Goal: Task Accomplishment & Management: Manage account settings

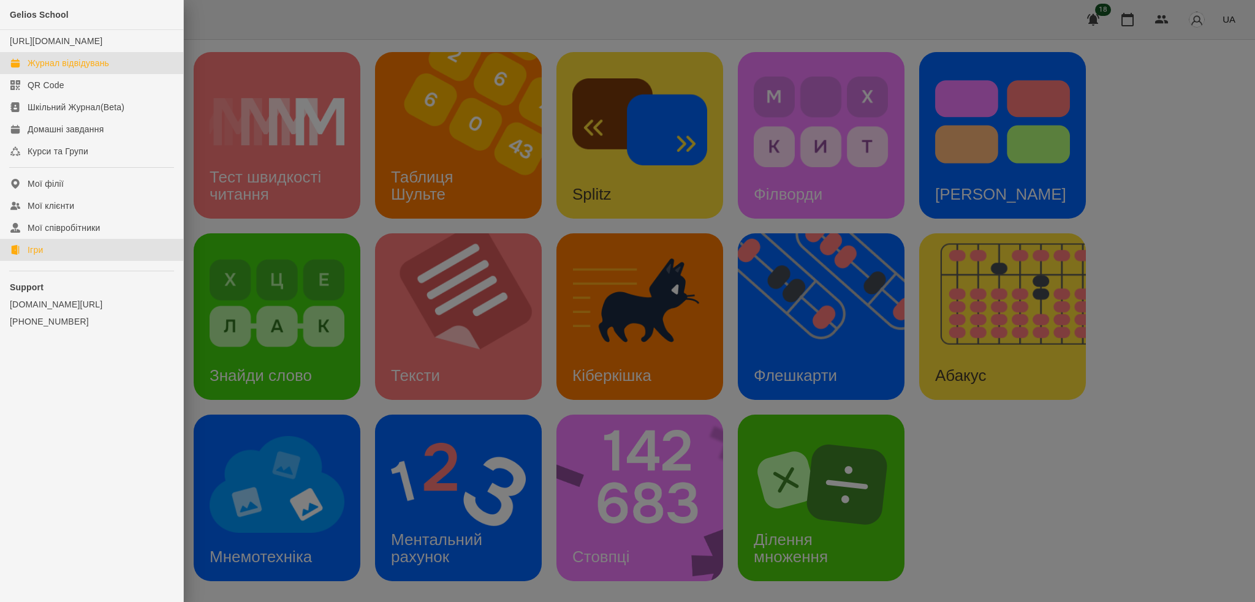
click at [54, 74] on link "Журнал відвідувань" at bounding box center [91, 63] width 183 height 22
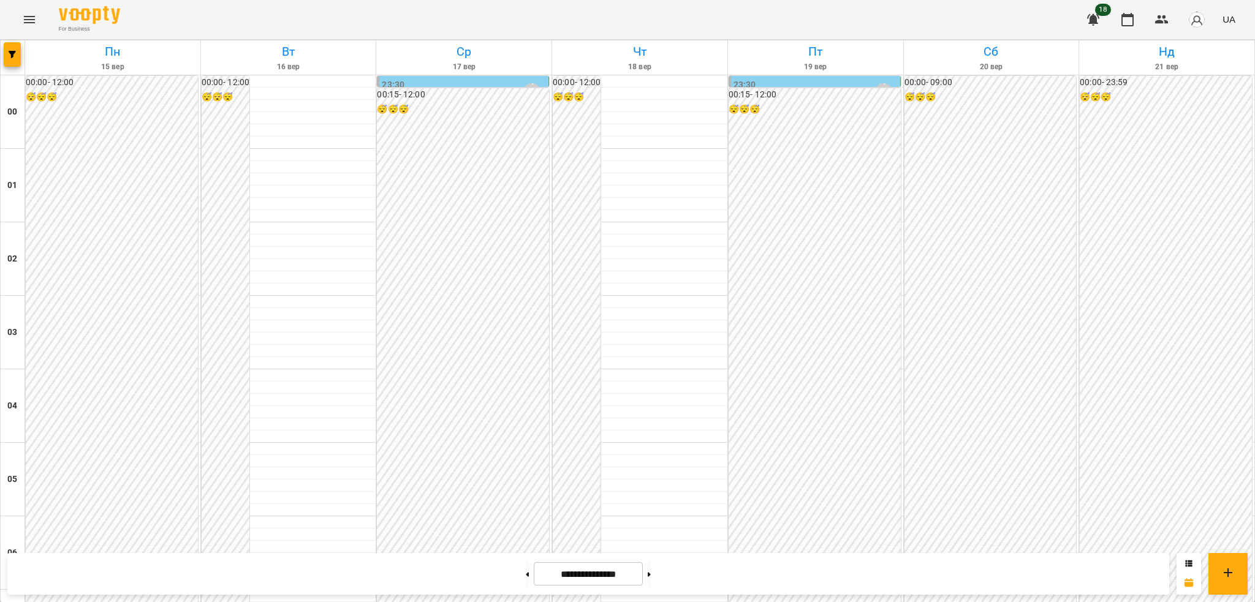
scroll to position [790, 0]
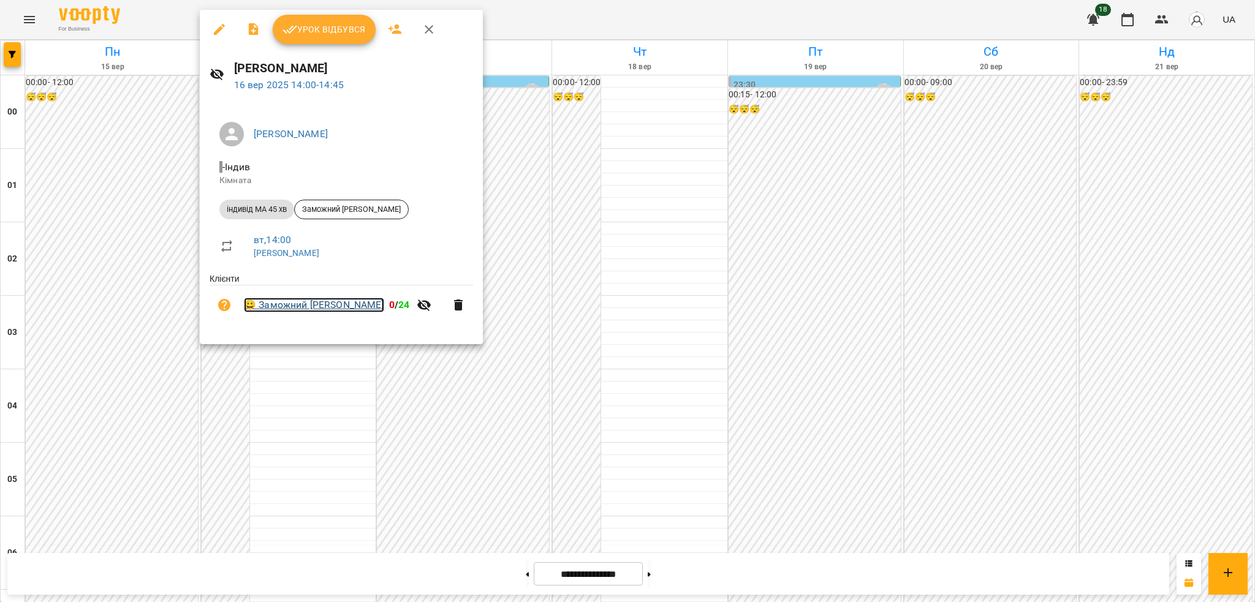
click at [327, 308] on link "😀 Заможний Ольгерд Ігорович" at bounding box center [314, 305] width 140 height 15
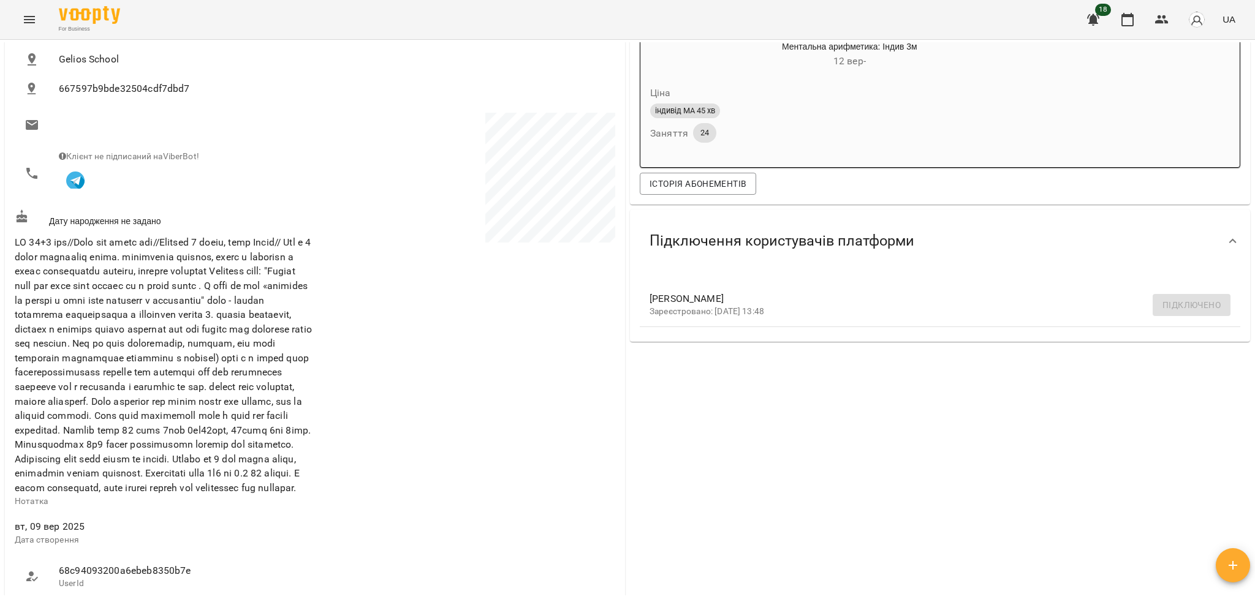
scroll to position [170, 0]
click at [30, 21] on icon "Menu" at bounding box center [29, 19] width 15 height 15
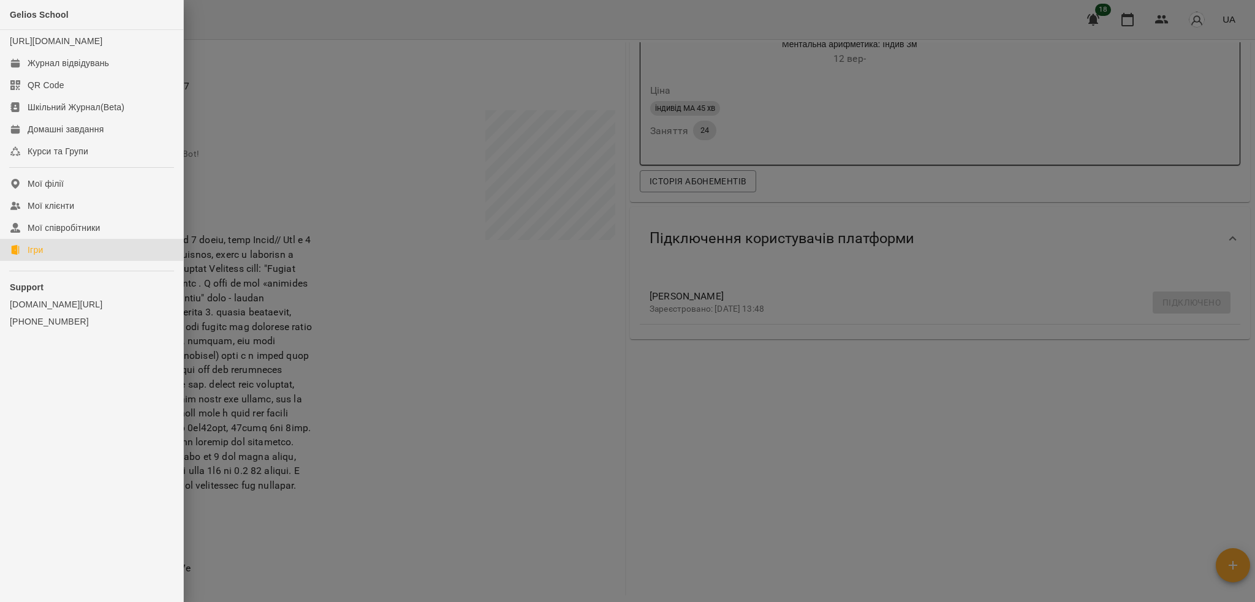
click at [39, 256] on div "Ігри" at bounding box center [35, 250] width 15 height 12
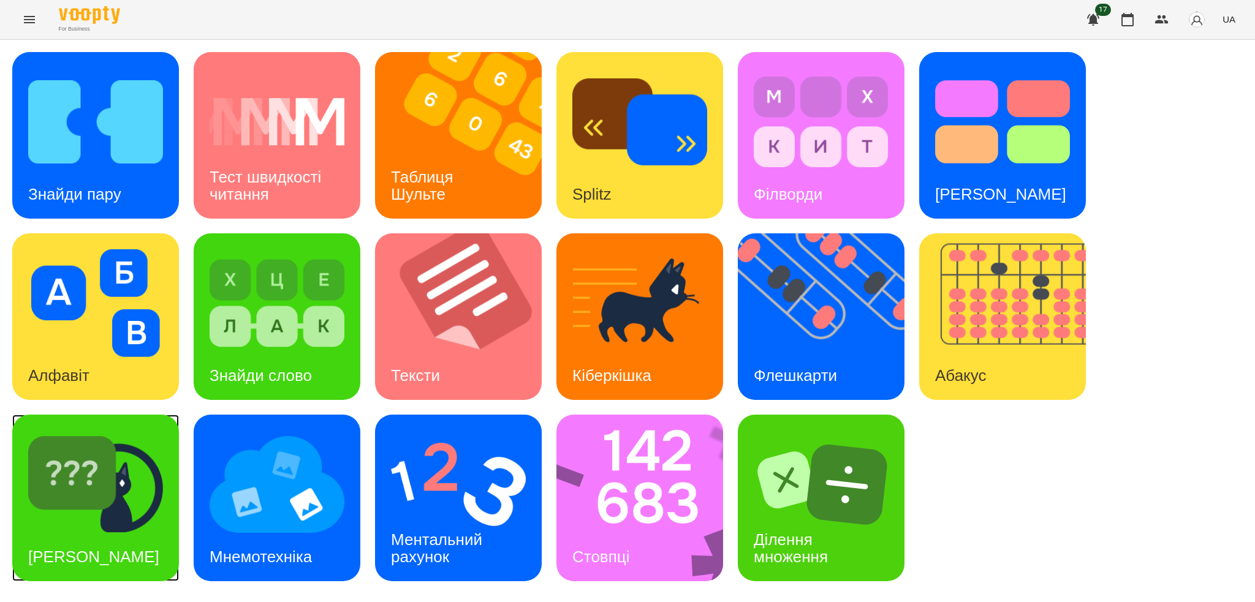
drag, startPoint x: 97, startPoint y: 511, endPoint x: 493, endPoint y: 1, distance: 645.9
click at [97, 511] on img at bounding box center [95, 485] width 135 height 108
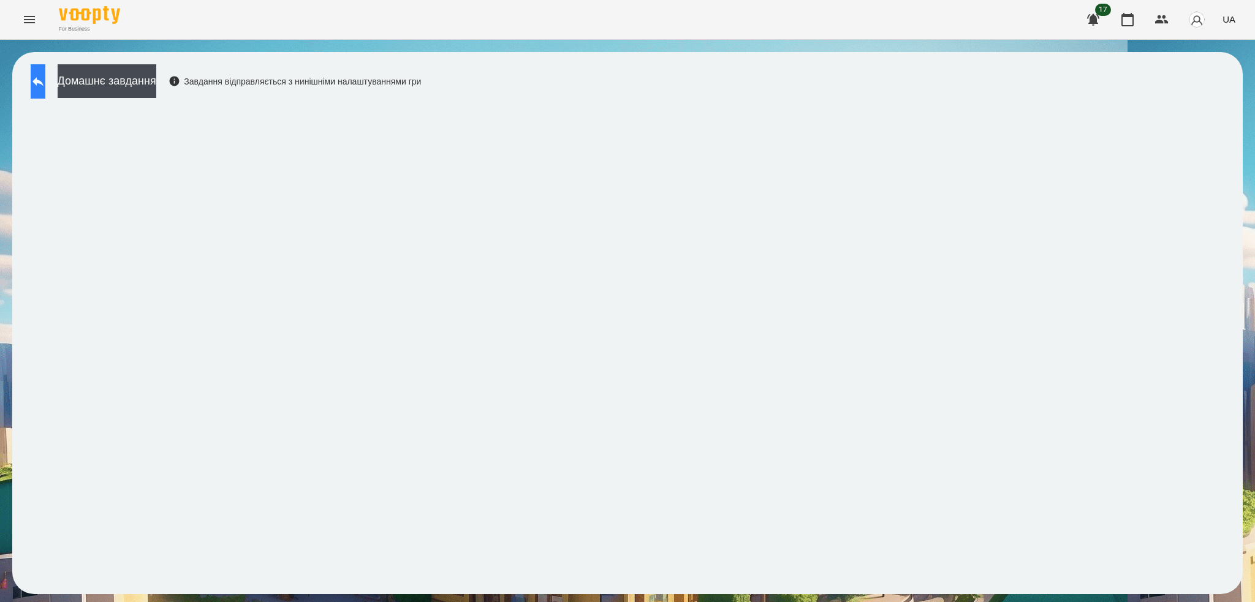
click at [32, 83] on button at bounding box center [38, 81] width 15 height 34
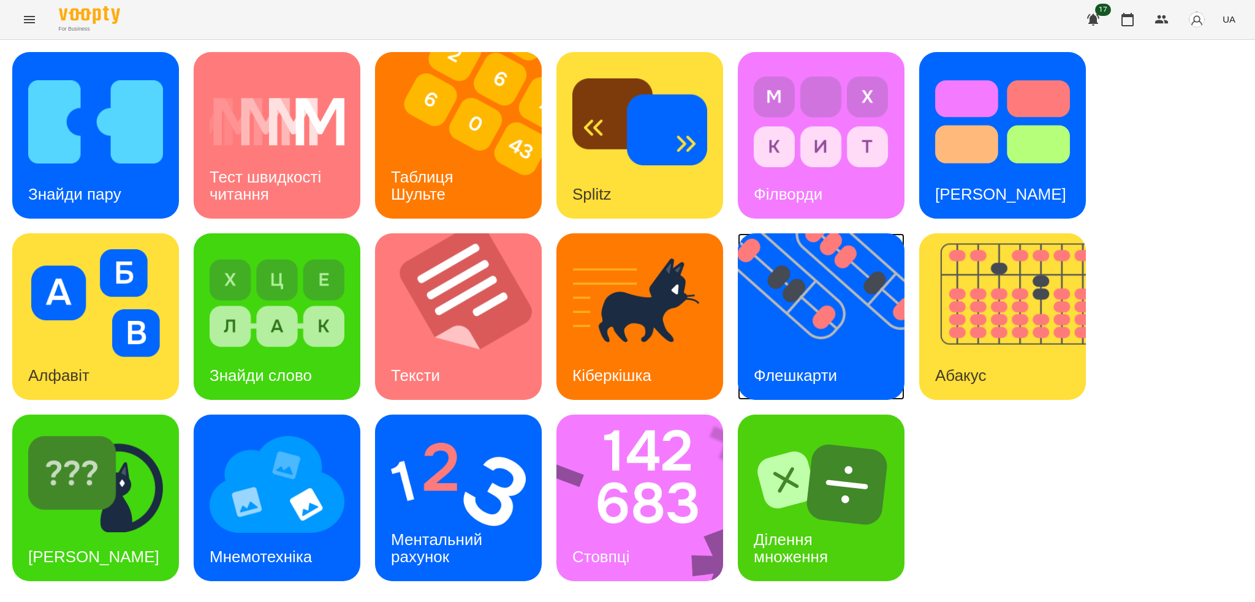
click at [841, 343] on img at bounding box center [829, 316] width 182 height 167
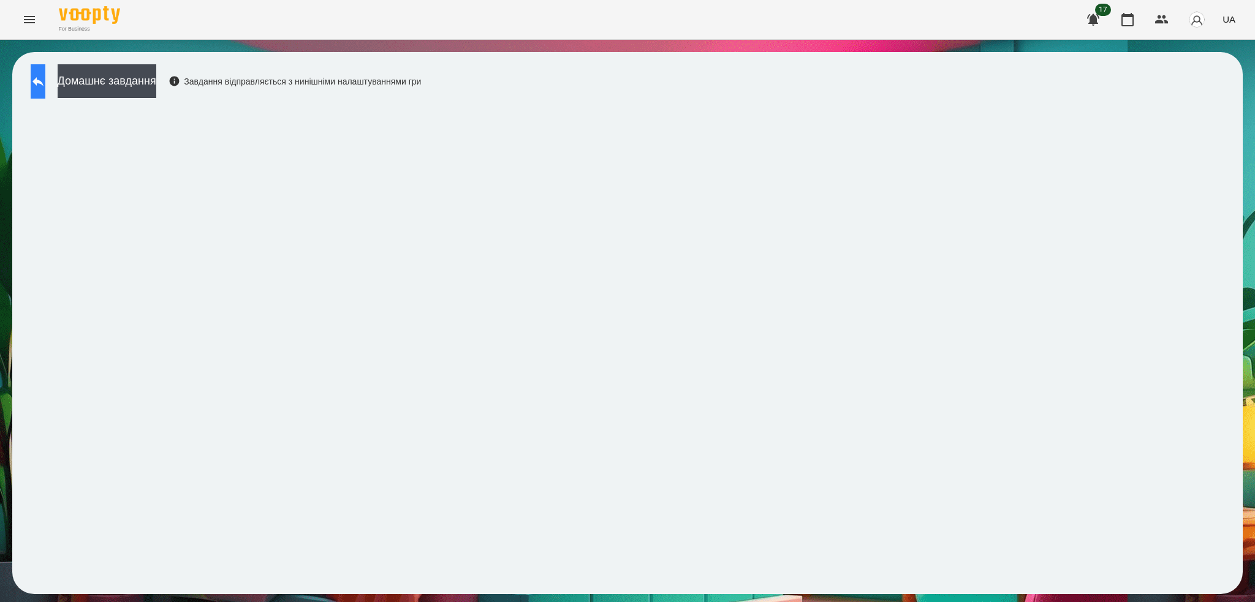
click at [45, 86] on icon at bounding box center [38, 81] width 15 height 15
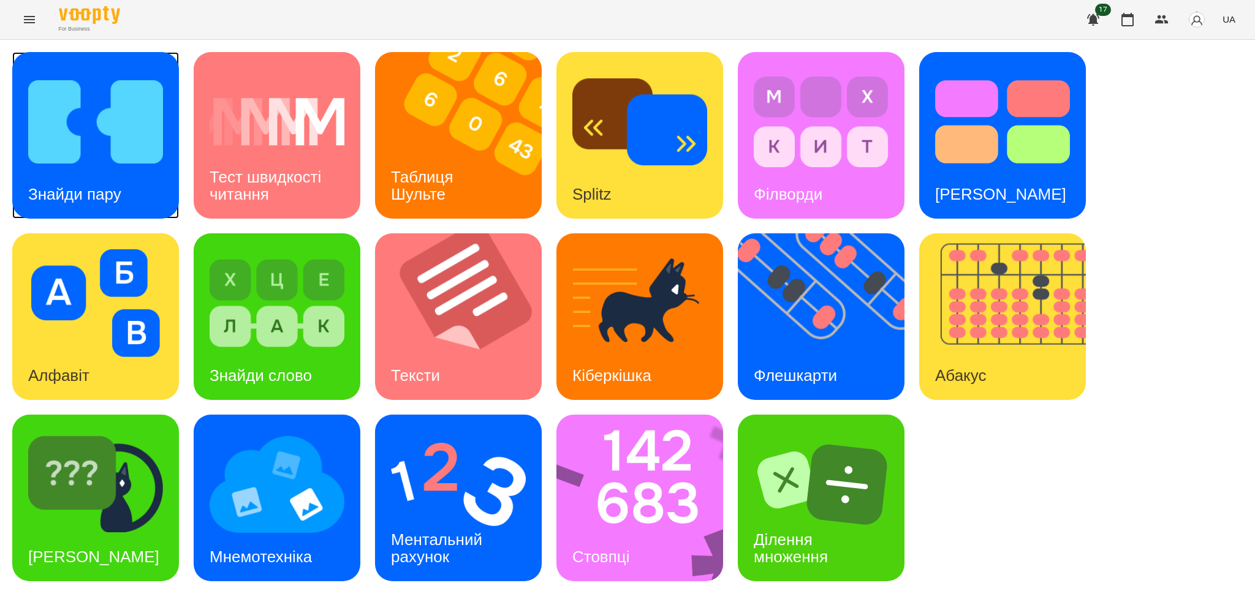
click at [123, 187] on div "Знайди пару" at bounding box center [74, 194] width 125 height 48
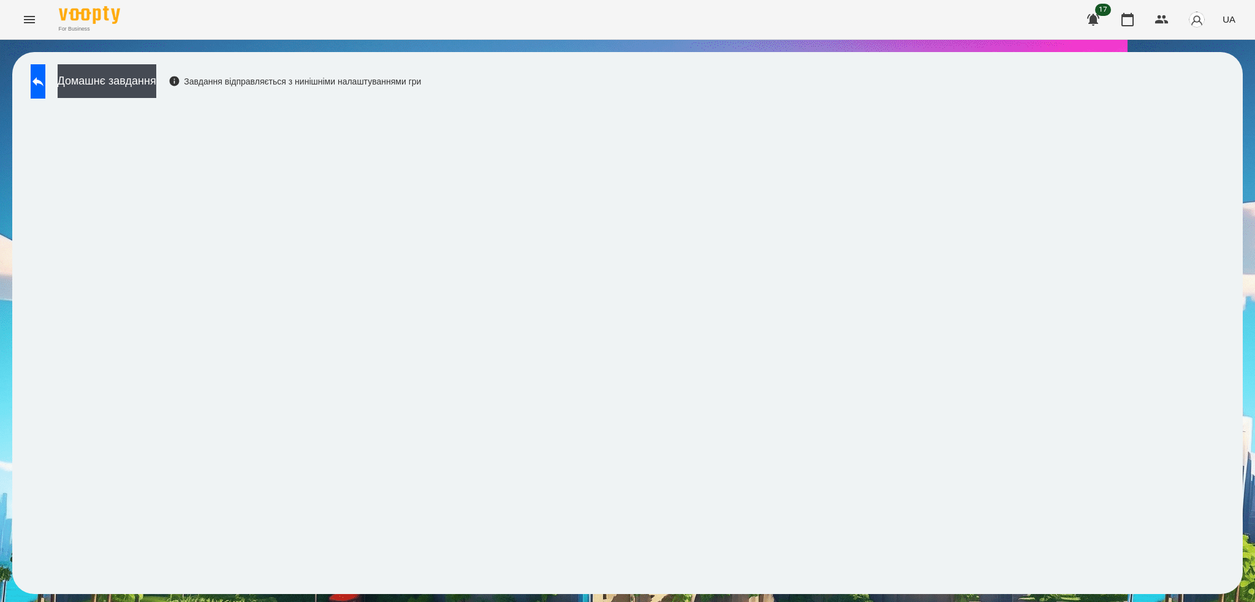
click at [40, 78] on button at bounding box center [38, 81] width 15 height 34
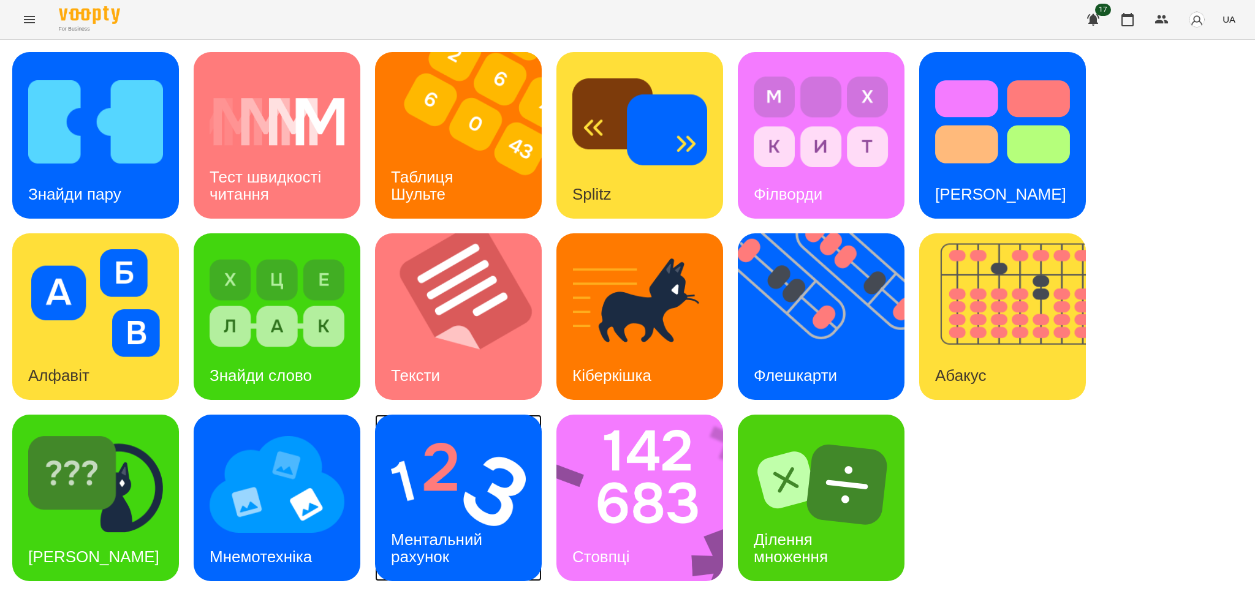
click at [474, 508] on img at bounding box center [458, 485] width 135 height 108
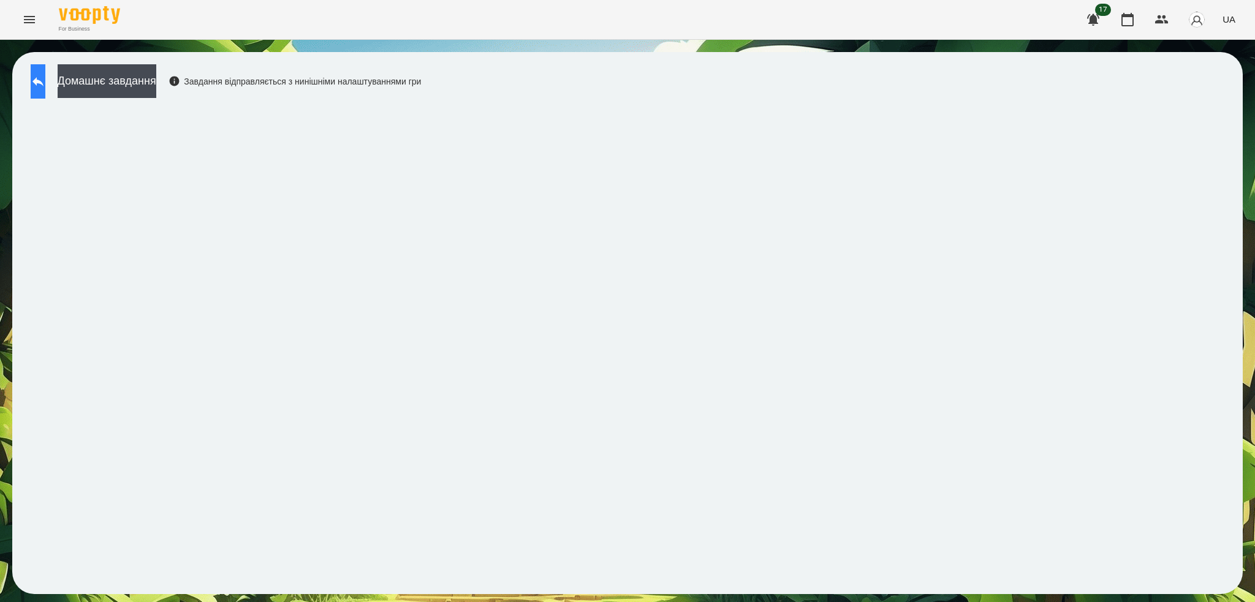
click at [45, 87] on icon at bounding box center [38, 81] width 15 height 15
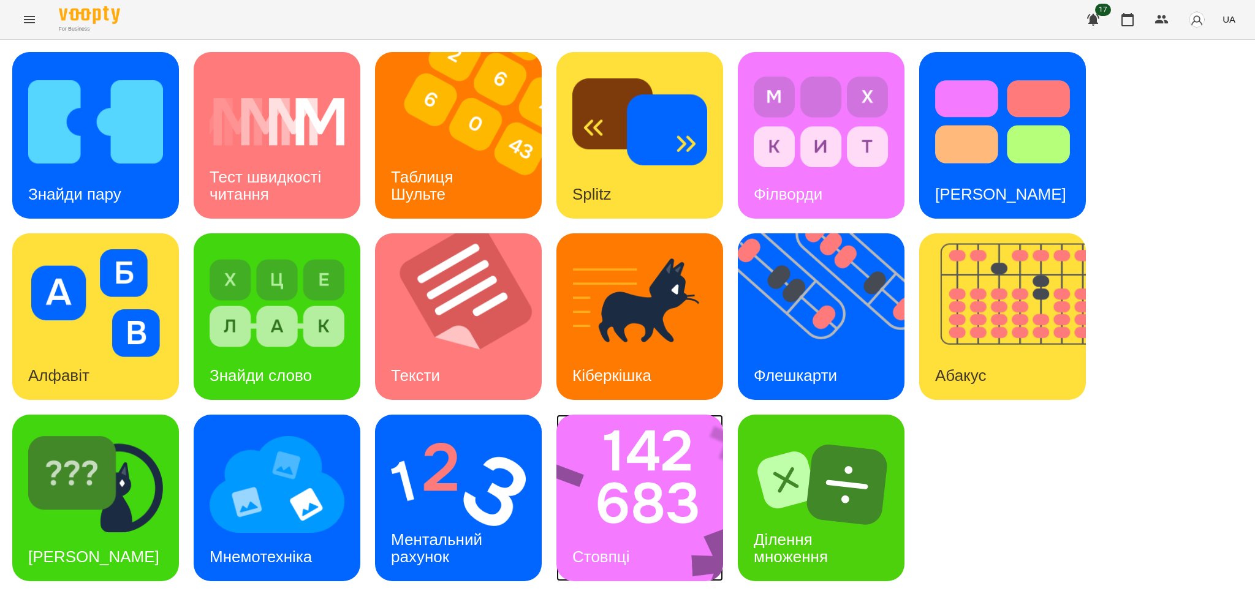
click at [626, 527] on img at bounding box center [647, 498] width 183 height 167
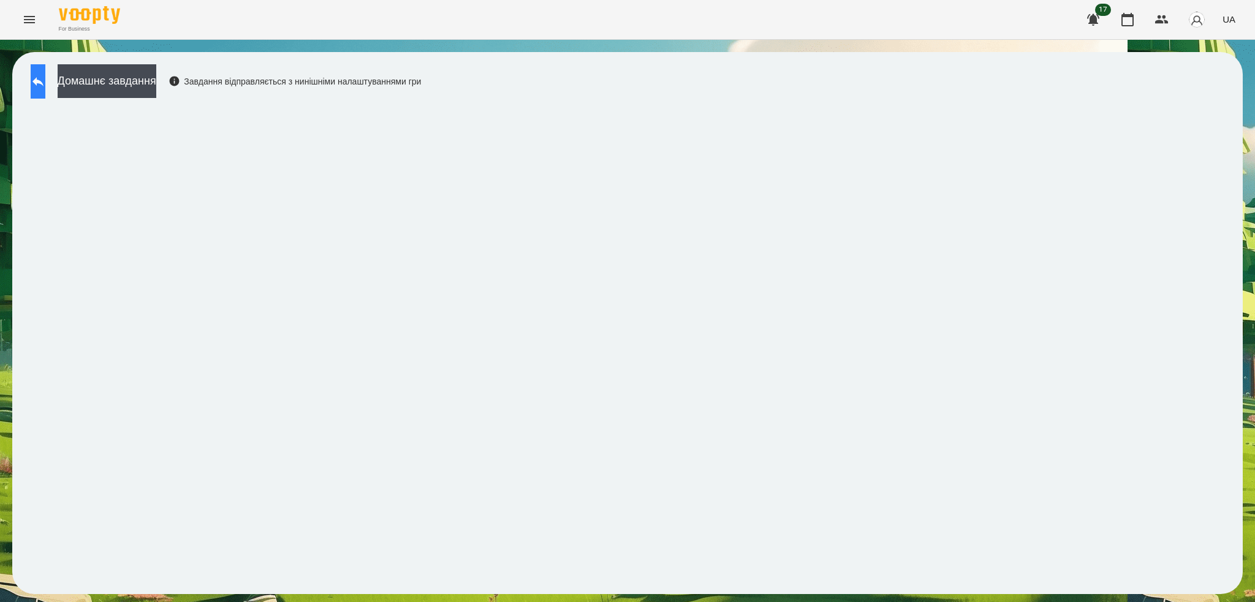
click at [45, 86] on icon at bounding box center [38, 81] width 15 height 15
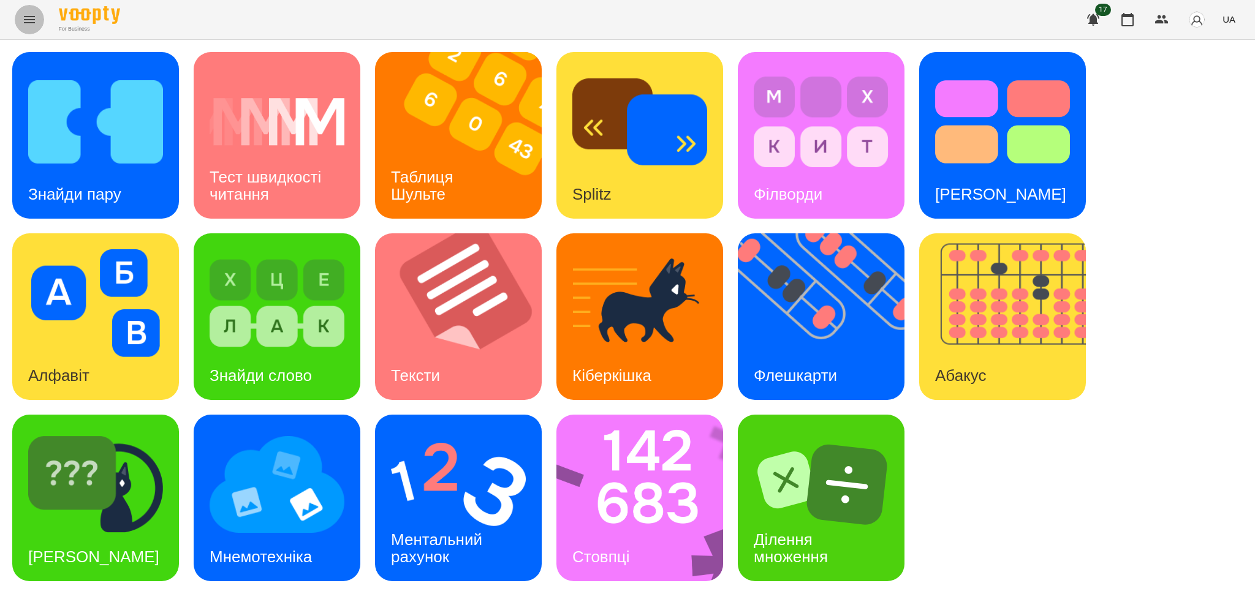
click at [32, 20] on icon "Menu" at bounding box center [29, 19] width 15 height 15
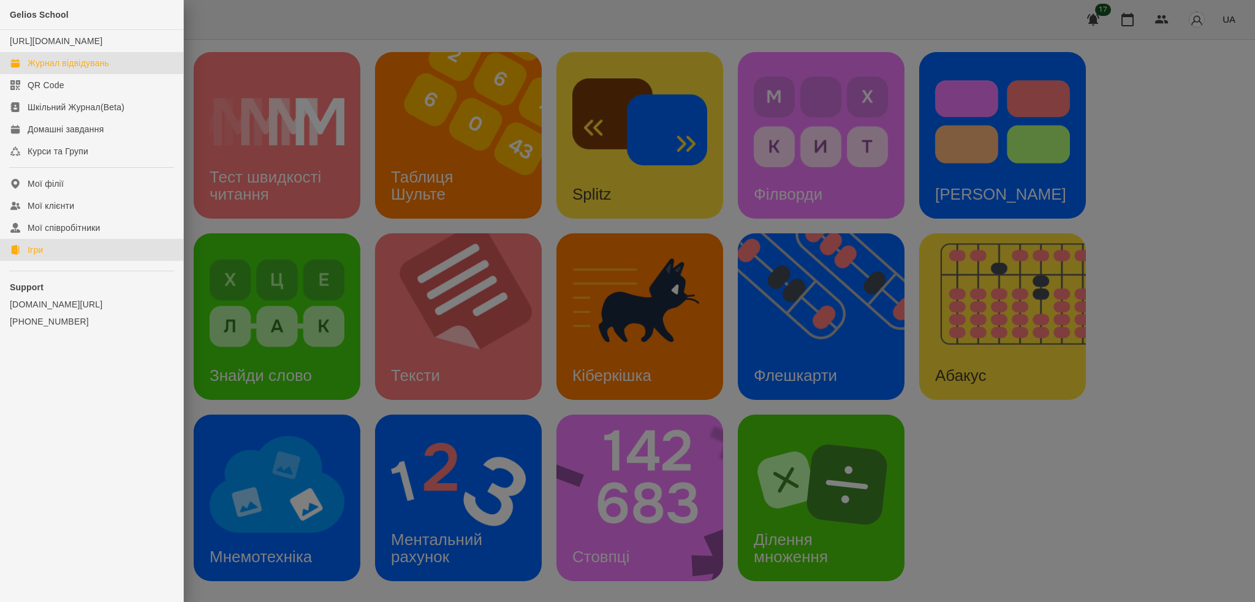
click at [84, 69] on div "Журнал відвідувань" at bounding box center [68, 63] width 81 height 12
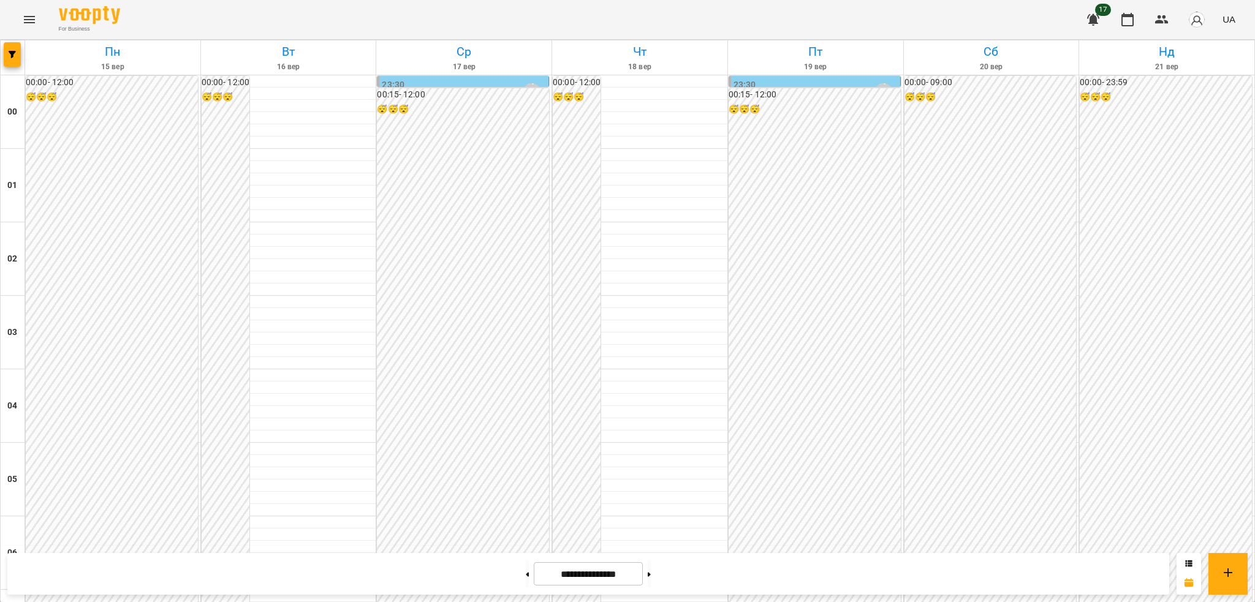
scroll to position [895, 0]
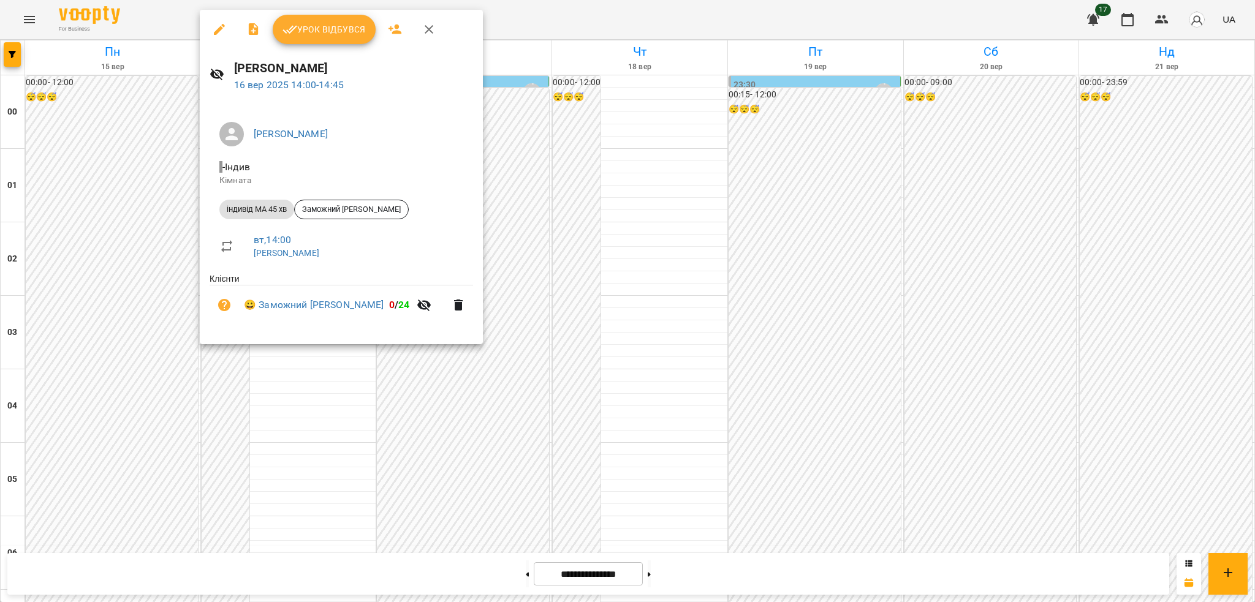
click at [223, 25] on icon "button" at bounding box center [219, 29] width 11 height 11
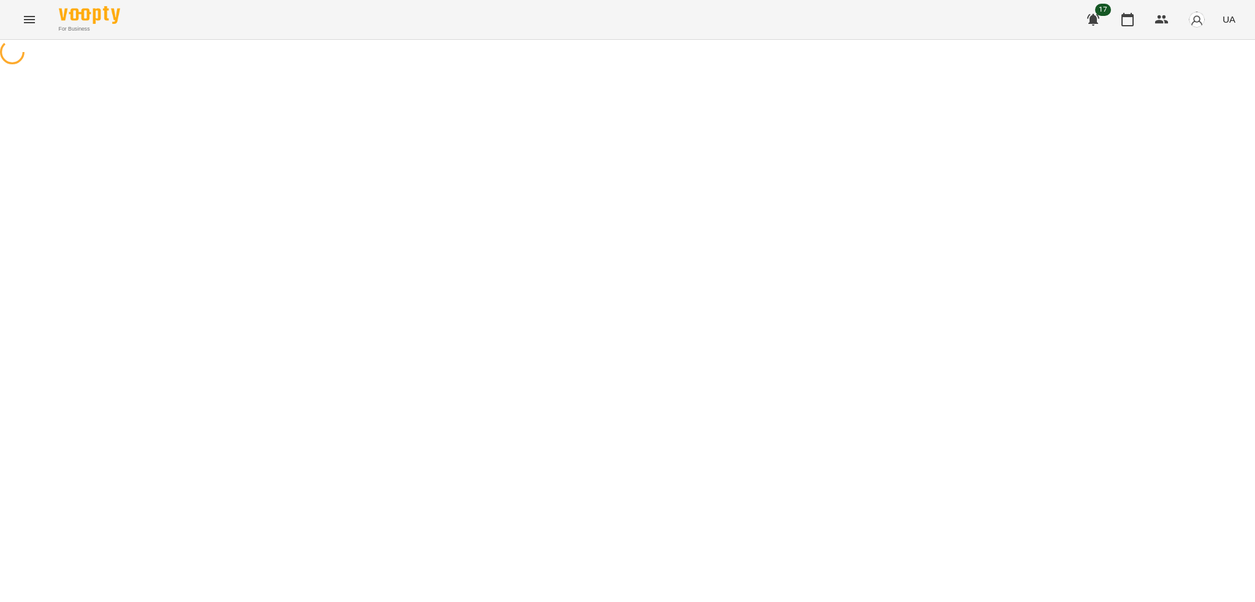
select select "**********"
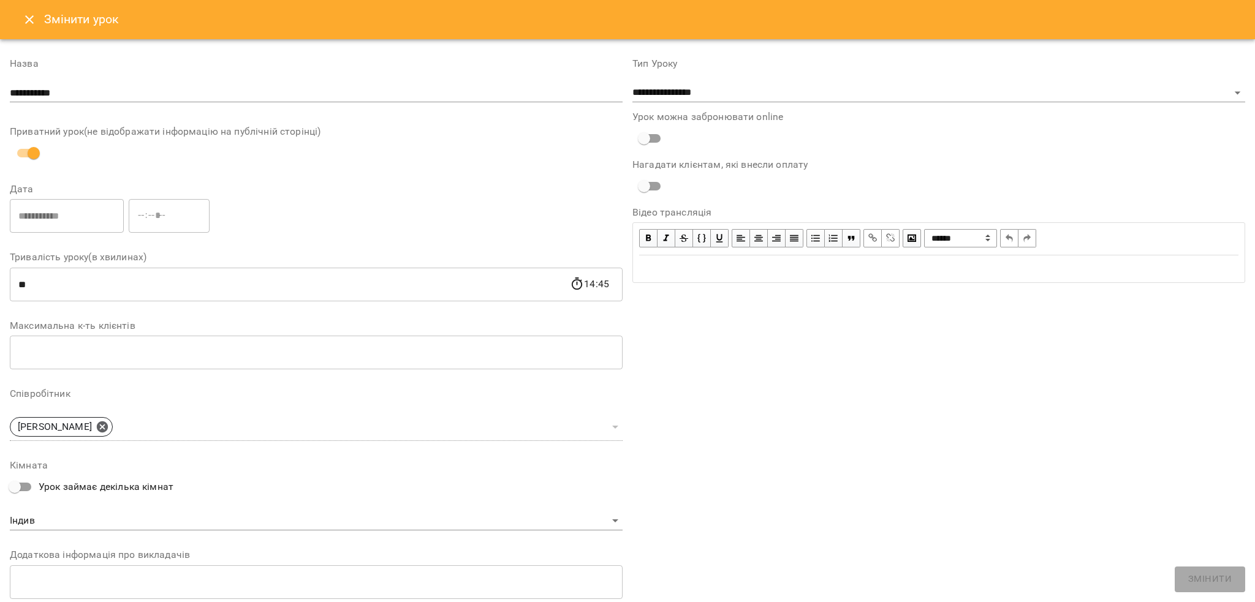
click at [26, 16] on icon "Close" at bounding box center [29, 19] width 9 height 9
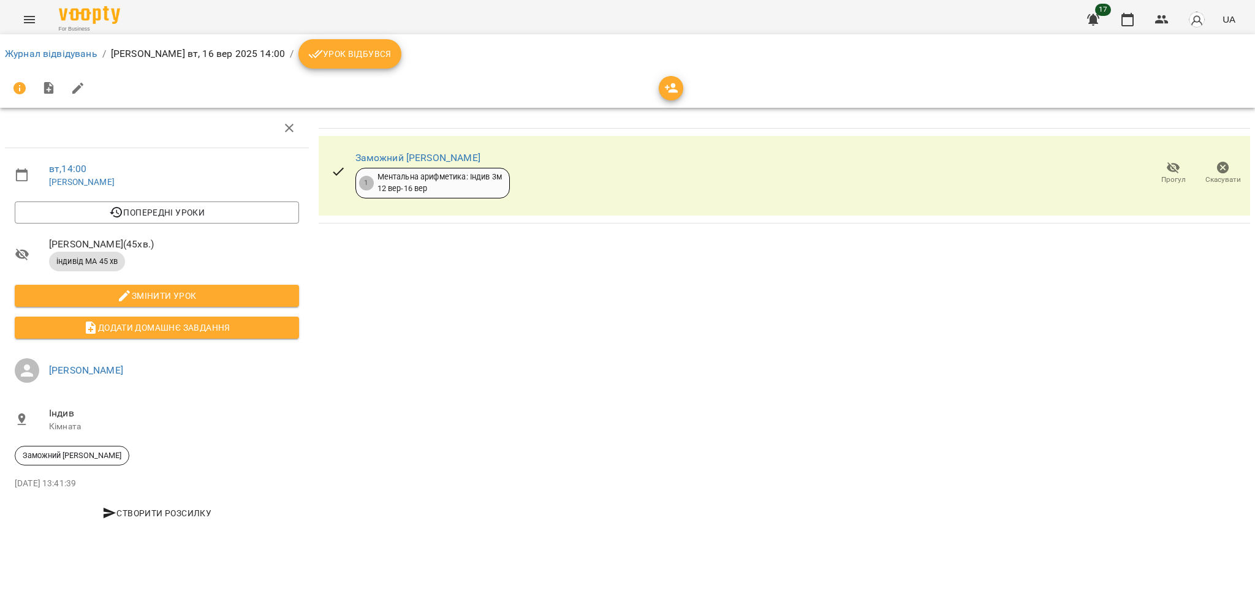
click at [325, 52] on span "Урок відбувся" at bounding box center [349, 54] width 83 height 15
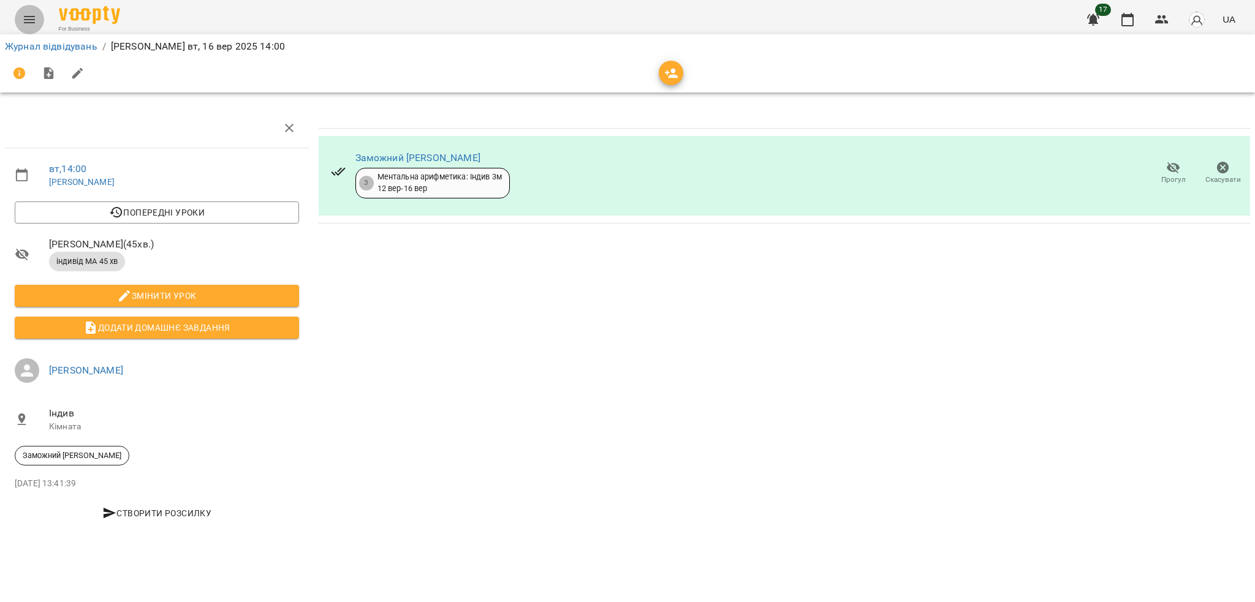
click at [32, 18] on icon "Menu" at bounding box center [29, 19] width 15 height 15
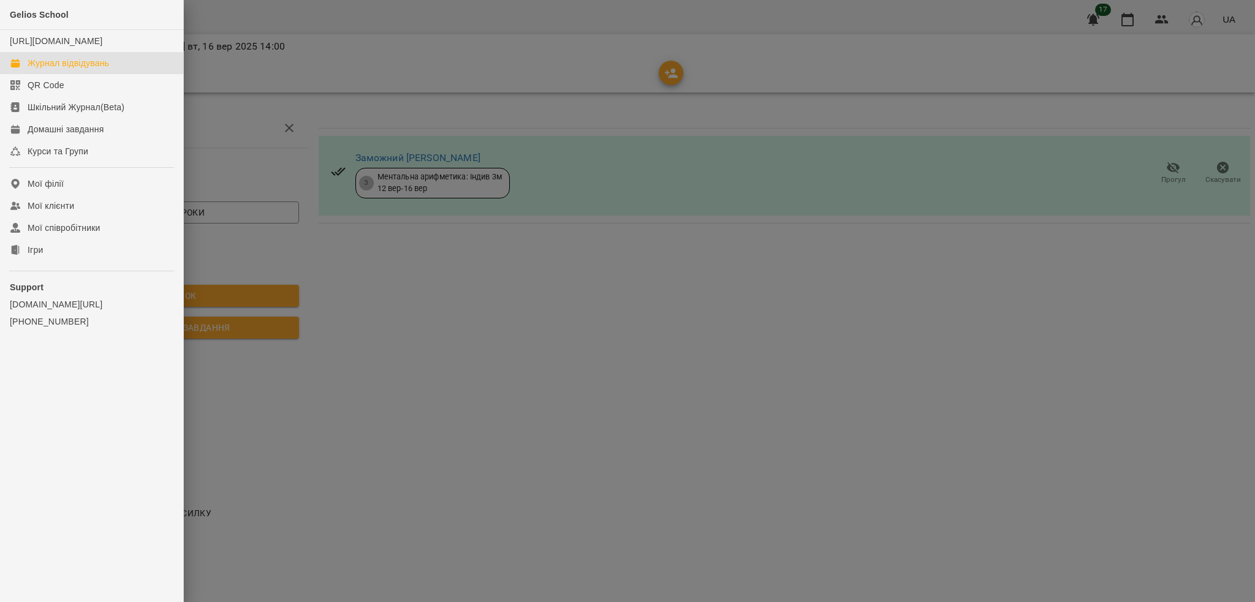
click at [89, 69] on div "Журнал відвідувань" at bounding box center [68, 63] width 81 height 12
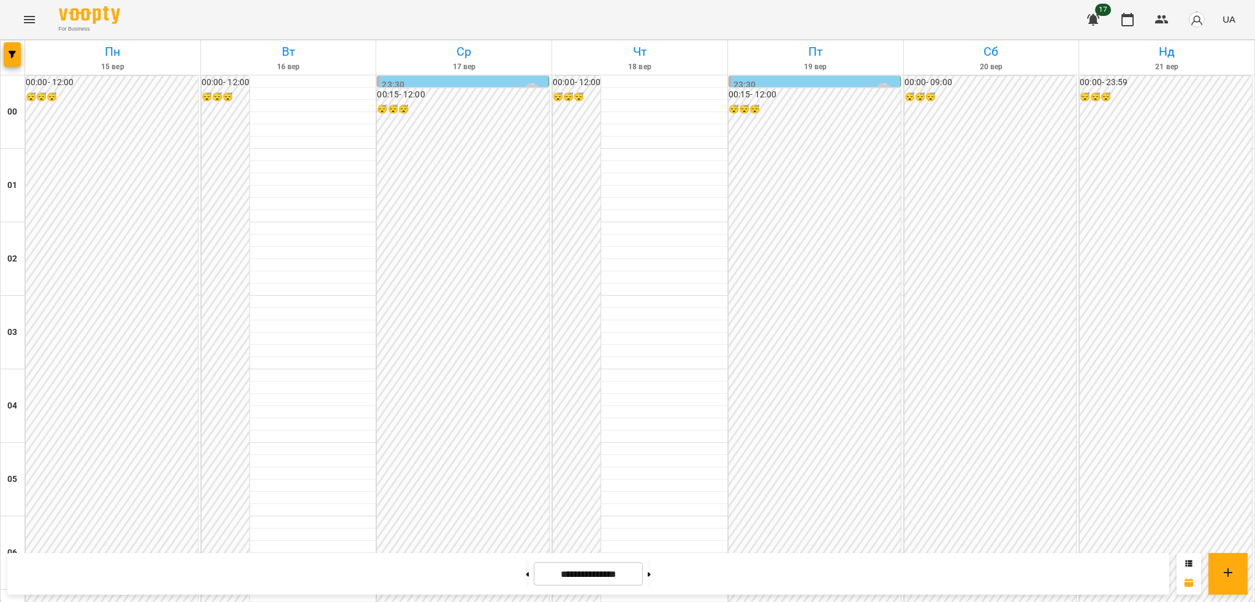
scroll to position [1032, 0]
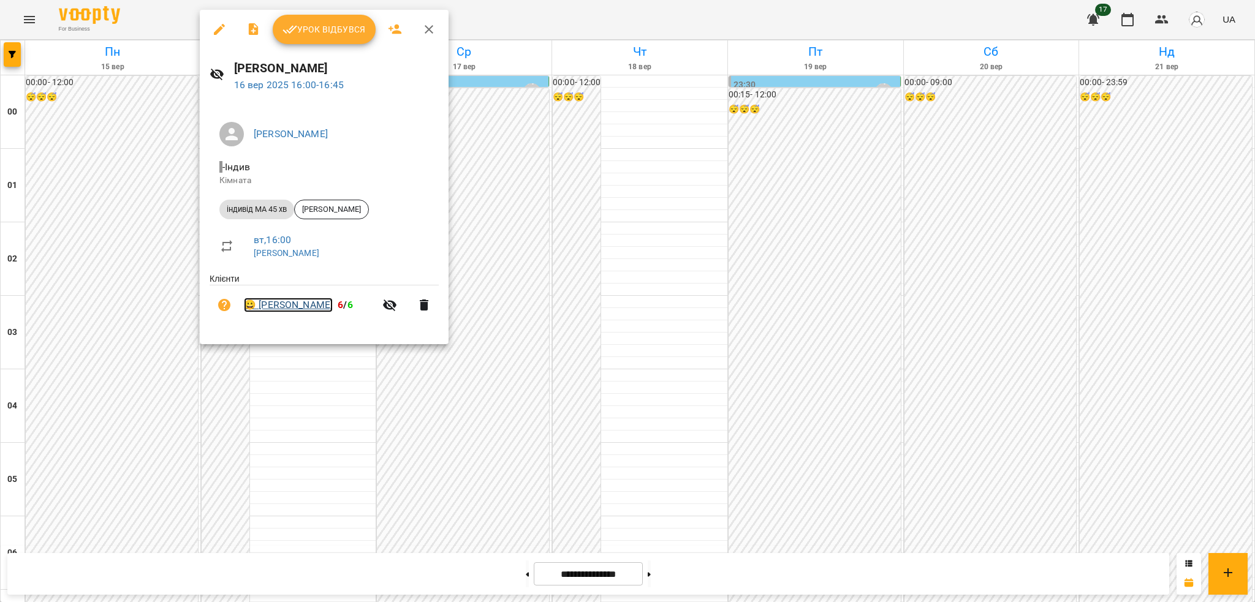
click at [283, 305] on link "😀 [PERSON_NAME]" at bounding box center [288, 305] width 89 height 15
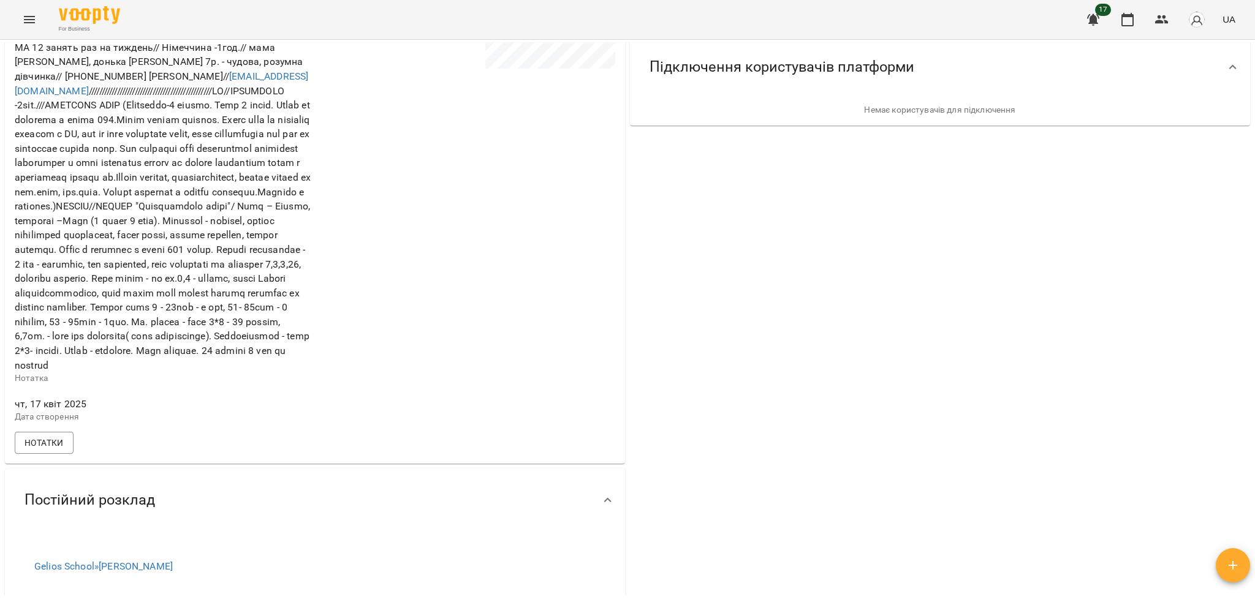
scroll to position [350, 0]
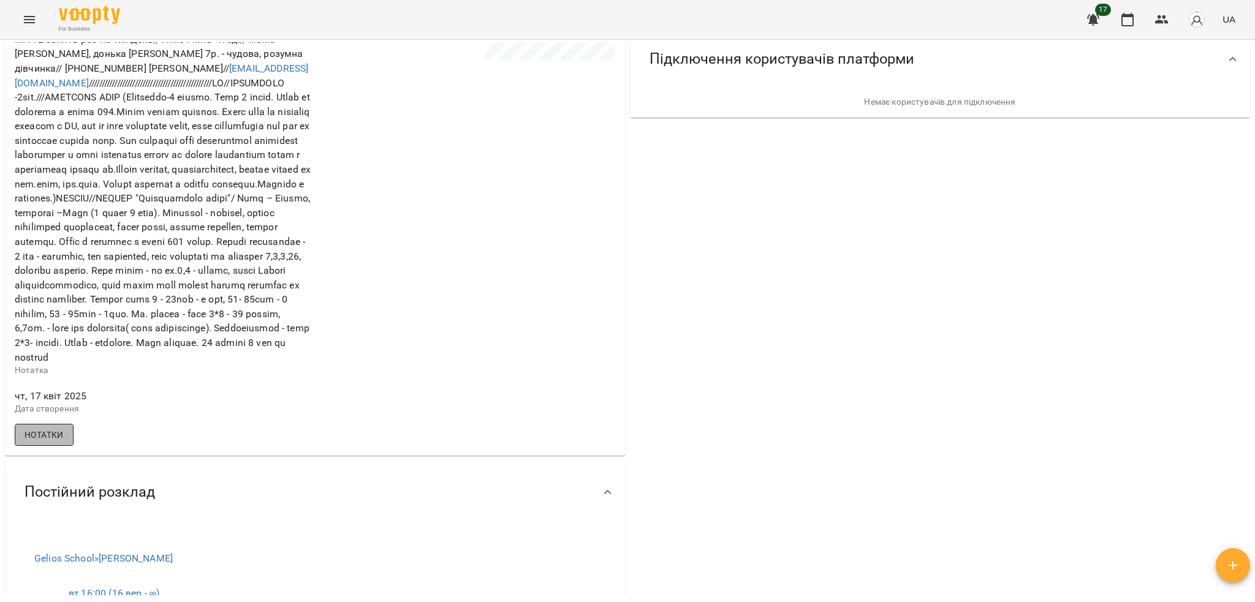
click at [56, 442] on span "Нотатки" at bounding box center [44, 435] width 39 height 15
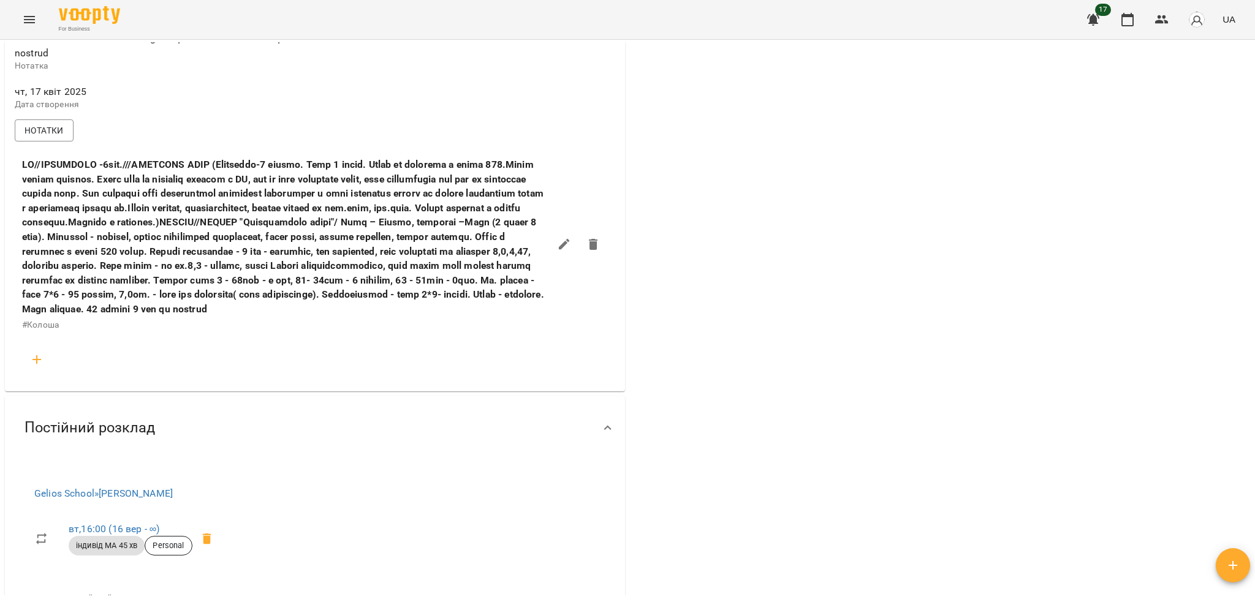
scroll to position [703, 0]
